Goal: Check status: Check status

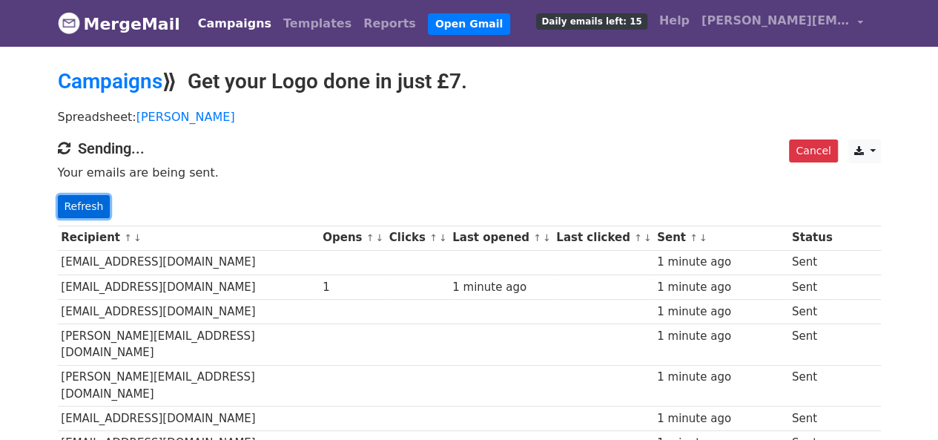
click at [77, 210] on link "Refresh" at bounding box center [84, 206] width 53 height 23
click at [87, 204] on link "Refresh" at bounding box center [84, 206] width 53 height 23
click at [99, 195] on link "Refresh" at bounding box center [84, 206] width 53 height 23
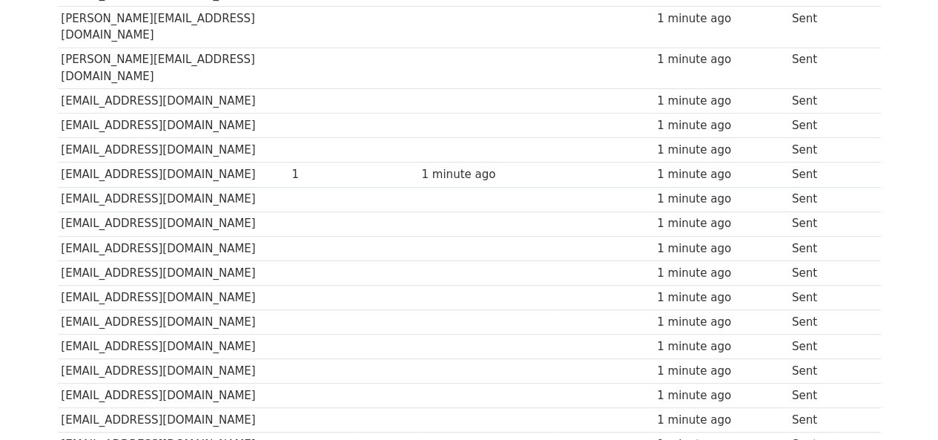
scroll to position [371, 0]
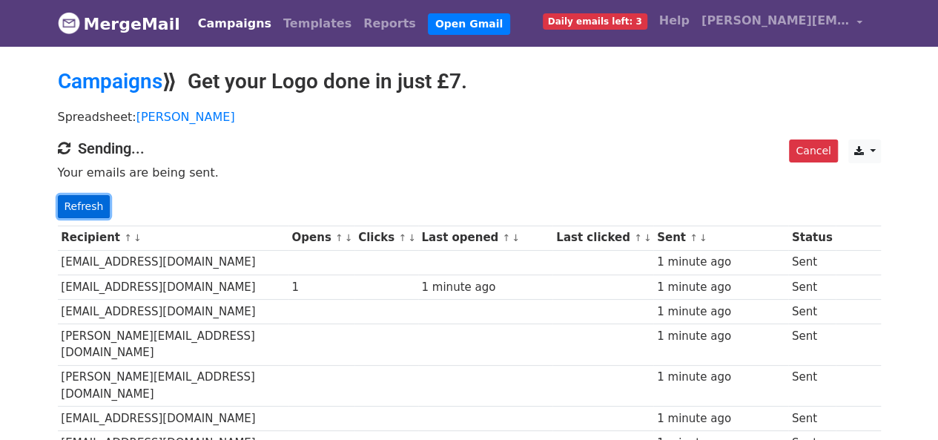
click at [91, 197] on link "Refresh" at bounding box center [84, 206] width 53 height 23
click at [63, 205] on link "Refresh" at bounding box center [84, 206] width 53 height 23
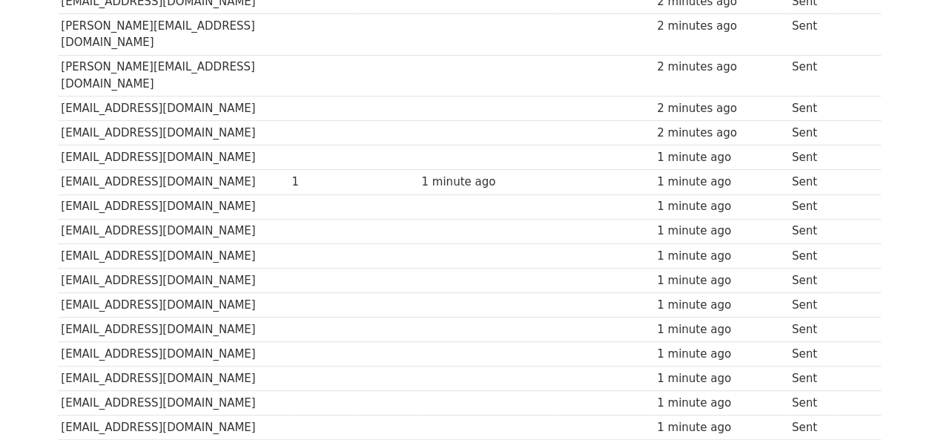
scroll to position [371, 0]
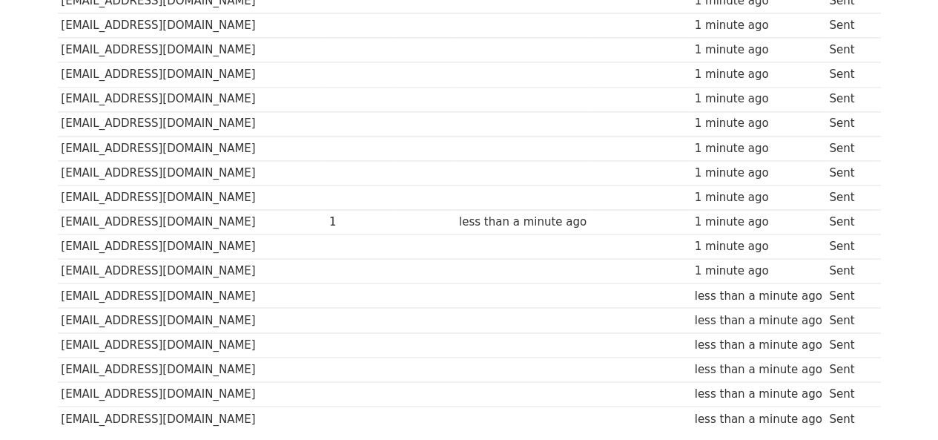
scroll to position [1076, 0]
